Goal: Task Accomplishment & Management: Manage account settings

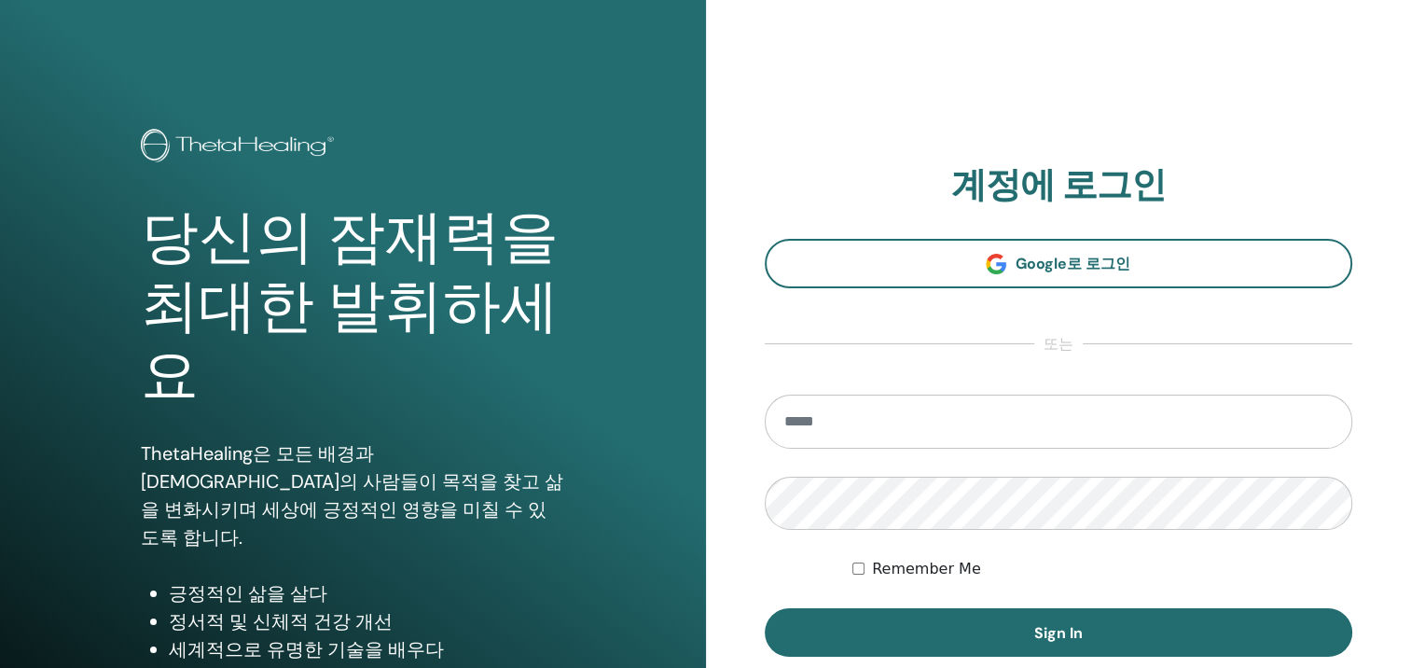
type input "*"
click at [903, 414] on input "*" at bounding box center [1059, 422] width 589 height 54
click at [950, 421] on input "*" at bounding box center [1059, 422] width 589 height 54
click at [954, 418] on input "*" at bounding box center [1059, 422] width 589 height 54
click at [873, 418] on input "*" at bounding box center [1059, 422] width 589 height 54
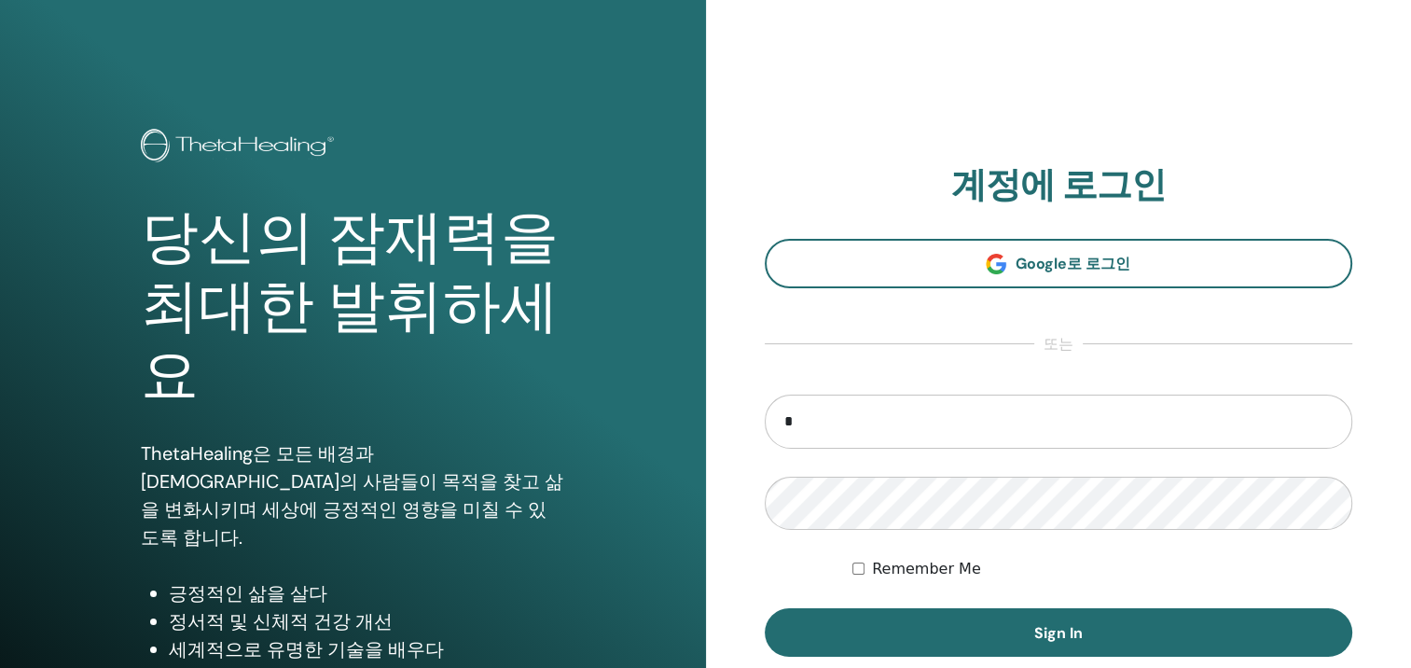
click at [902, 418] on input "*" at bounding box center [1059, 422] width 589 height 54
click at [996, 428] on input "*" at bounding box center [1059, 422] width 589 height 54
click at [875, 417] on input "*" at bounding box center [1059, 422] width 589 height 54
type input "**********"
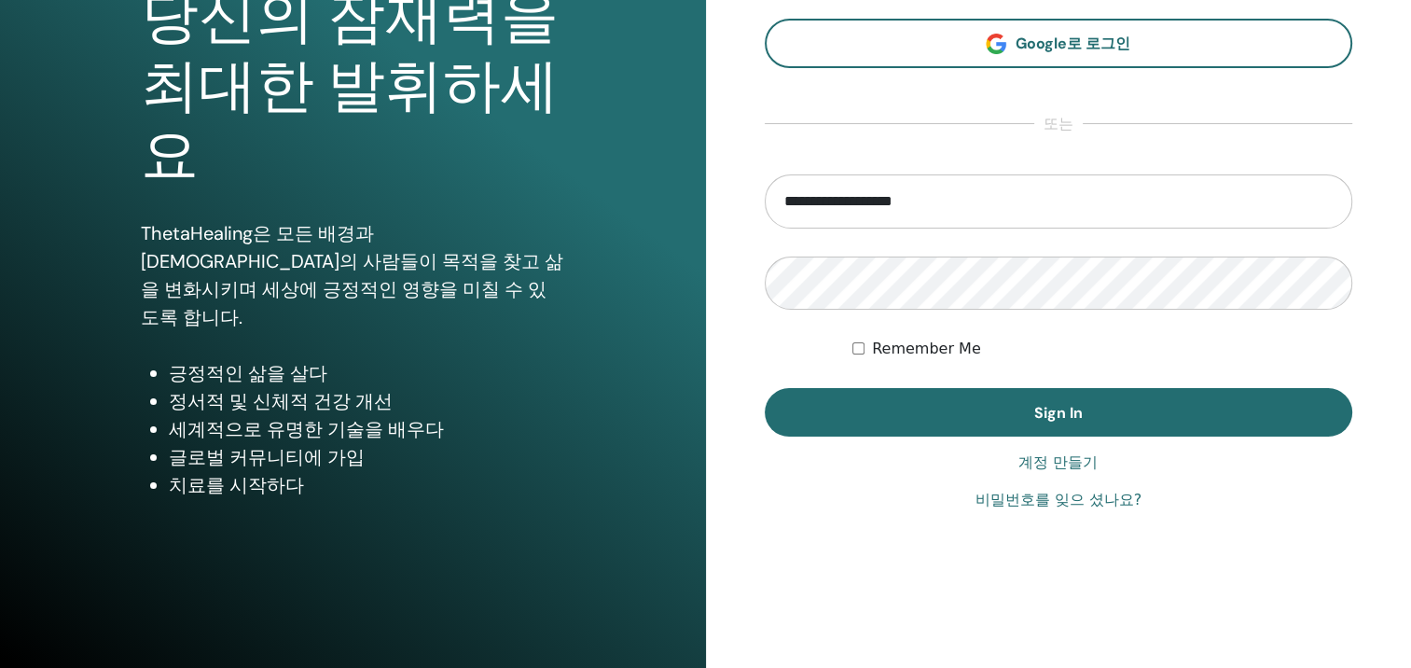
scroll to position [228, 0]
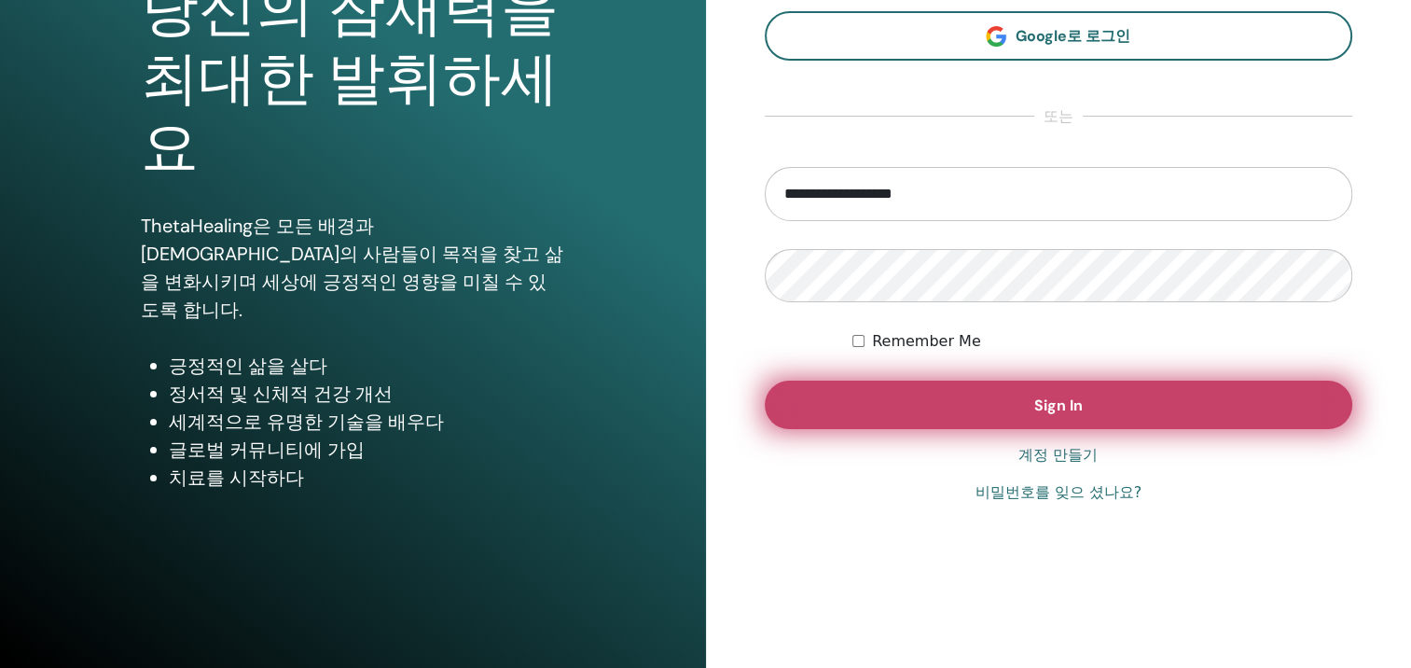
click at [1052, 405] on span "Sign In" at bounding box center [1058, 405] width 49 height 20
